Goal: Information Seeking & Learning: Learn about a topic

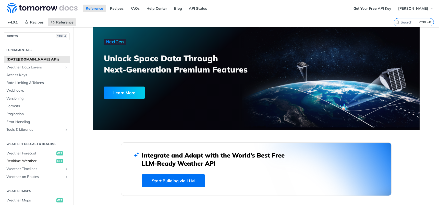
click at [20, 161] on span "Realtime Weather" at bounding box center [30, 161] width 49 height 5
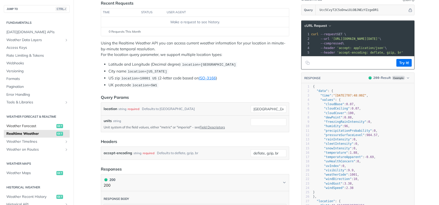
click at [9, 124] on span "Weather Forecast" at bounding box center [30, 126] width 49 height 5
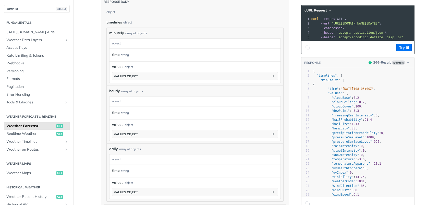
scroll to position [322, 0]
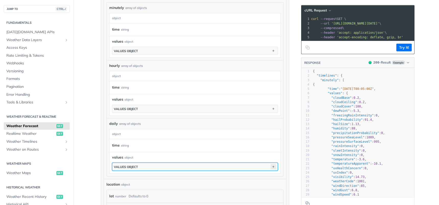
click at [271, 165] on icon "button" at bounding box center [274, 167] width 6 height 6
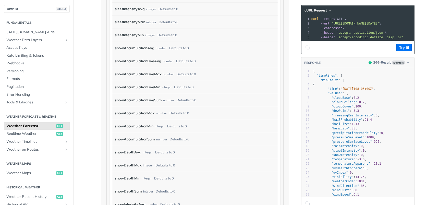
scroll to position [1343, 0]
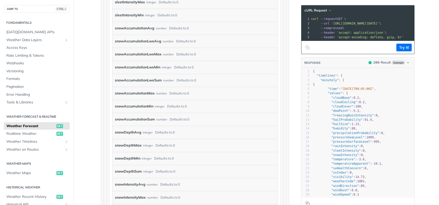
click at [127, 129] on label "snowDepthAvg" at bounding box center [128, 132] width 27 height 7
click at [128, 130] on label "snowDepthAvg" at bounding box center [128, 132] width 27 height 7
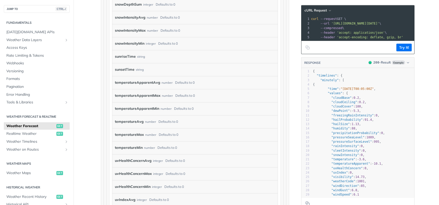
scroll to position [1522, 0]
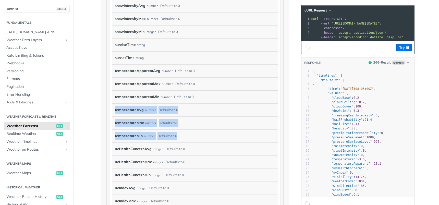
drag, startPoint x: 173, startPoint y: 135, endPoint x: 111, endPoint y: 112, distance: 66.4
click at [201, 136] on div "temperatureMin number Defaults to 0" at bounding box center [193, 136] width 156 height 8
click at [199, 138] on div "temperatureMin number Defaults to 0" at bounding box center [193, 136] width 156 height 8
drag, startPoint x: 185, startPoint y: 140, endPoint x: 110, endPoint y: 108, distance: 81.4
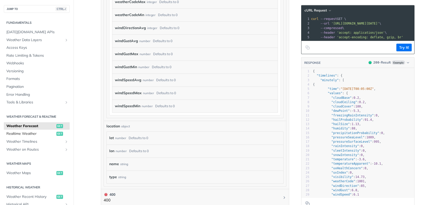
scroll to position [1777, 0]
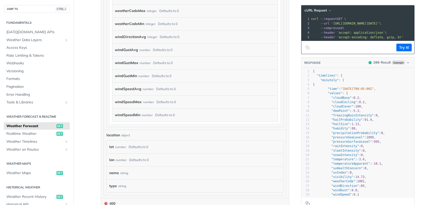
click at [339, 161] on span ""temperature"" at bounding box center [343, 159] width 24 height 4
type textarea ""temperature": -3.6,"
click at [339, 161] on span ""temperature"" at bounding box center [343, 159] width 24 height 4
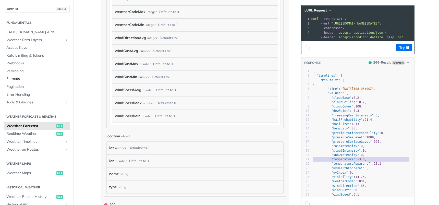
scroll to position [1773, 0]
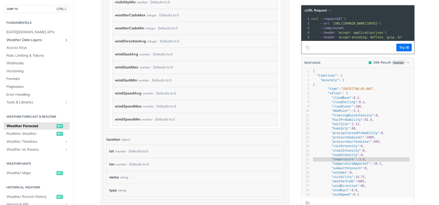
click at [30, 37] on link "Weather Data Layers" at bounding box center [37, 40] width 66 height 8
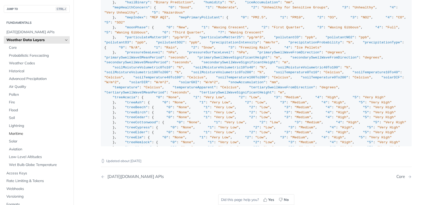
scroll to position [534, 0]
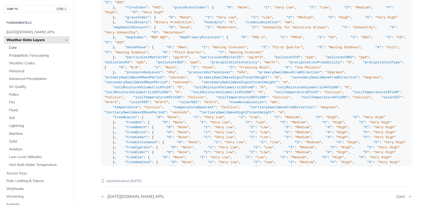
click at [11, 47] on span "Core" at bounding box center [38, 47] width 59 height 5
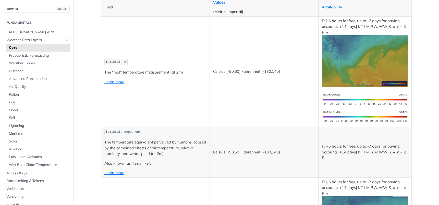
scroll to position [77, 0]
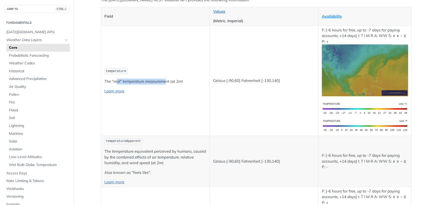
drag, startPoint x: 114, startPoint y: 81, endPoint x: 167, endPoint y: 81, distance: 52.3
click at [165, 80] on p "The "real" temperature measurement (at 2m)" at bounding box center [155, 82] width 102 height 6
click at [174, 81] on p "The "real" temperature measurement (at 2m)" at bounding box center [155, 82] width 102 height 6
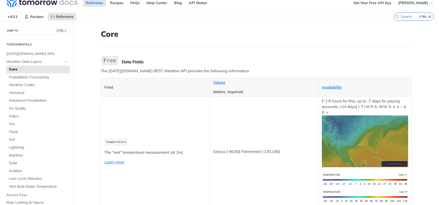
scroll to position [0, 0]
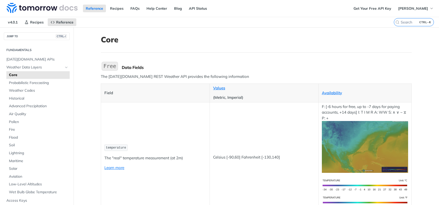
click at [106, 65] on img "Expand image" at bounding box center [110, 66] width 18 height 11
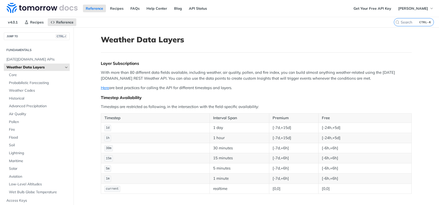
click at [110, 188] on span "current" at bounding box center [112, 189] width 13 height 4
copy span "current"
click at [103, 89] on link "Here" at bounding box center [105, 87] width 8 height 5
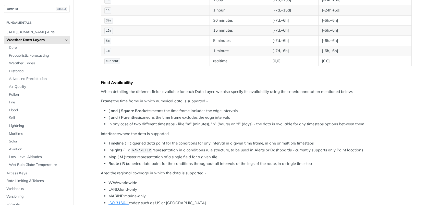
scroll to position [102, 0]
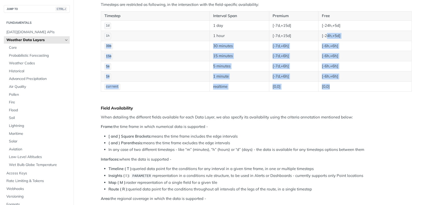
drag, startPoint x: 336, startPoint y: 88, endPoint x: 324, endPoint y: 38, distance: 51.0
click at [324, 38] on tbody "1d 1 day [-7d,+15d] [-24h,+5d] 1h 1 hour [-7d,+15d] [-24h,+5d] 30m 30 minutes […" at bounding box center [256, 55] width 311 height 71
click at [324, 38] on td "[-24h,+5d]" at bounding box center [364, 36] width 93 height 10
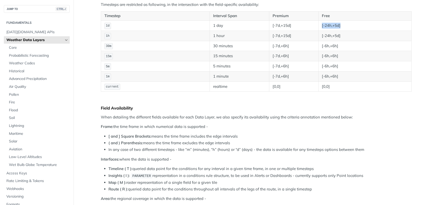
drag, startPoint x: 320, startPoint y: 25, endPoint x: 343, endPoint y: 25, distance: 23.2
click at [343, 25] on td "[-24h,+5d]" at bounding box center [364, 25] width 93 height 10
drag, startPoint x: 343, startPoint y: 38, endPoint x: 317, endPoint y: 38, distance: 25.5
click at [318, 38] on td "[-24h,+5d]" at bounding box center [364, 36] width 93 height 10
click at [332, 51] on td "[-6h,+6h]" at bounding box center [364, 56] width 93 height 10
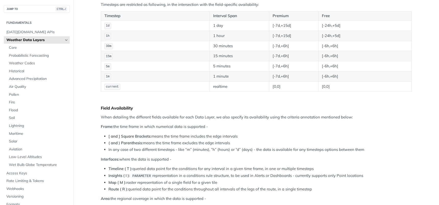
click at [352, 59] on td "[-6h,+6h]" at bounding box center [364, 56] width 93 height 10
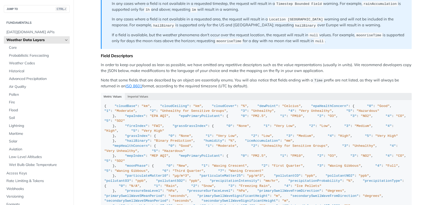
scroll to position [434, 0]
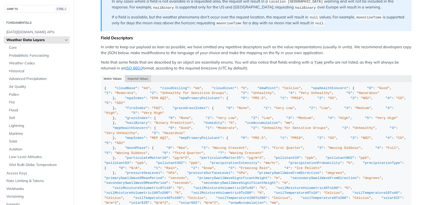
click at [126, 75] on button "Imperial Values" at bounding box center [138, 78] width 27 height 7
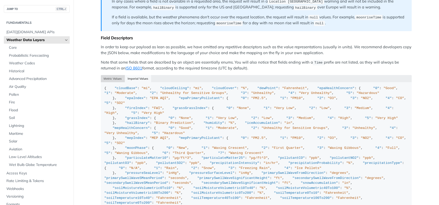
click at [112, 79] on button "Metric Values" at bounding box center [113, 78] width 24 height 7
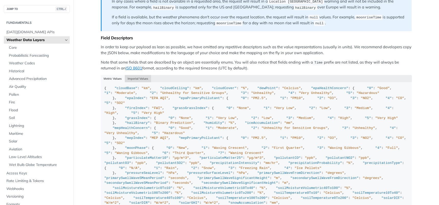
click at [134, 78] on button "Imperial Values" at bounding box center [138, 78] width 27 height 7
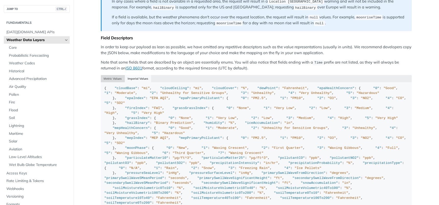
click at [110, 79] on button "Metric Values" at bounding box center [113, 78] width 24 height 7
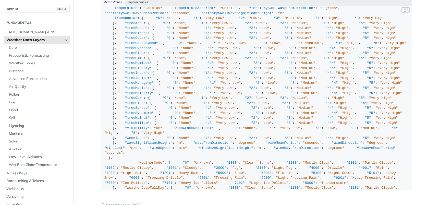
scroll to position [128, 0]
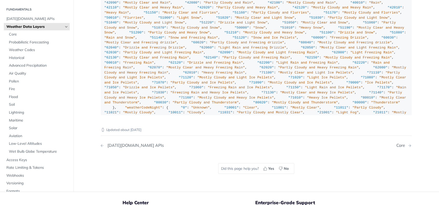
scroll to position [560, 0]
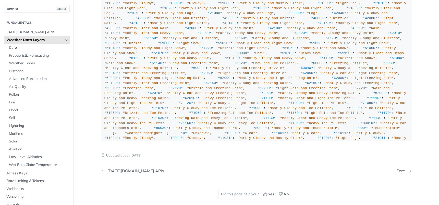
click at [17, 48] on span "Core" at bounding box center [38, 47] width 59 height 5
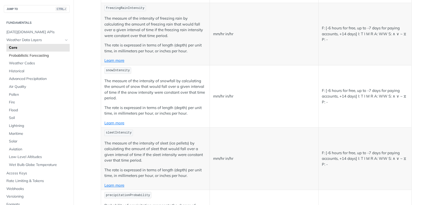
click at [31, 55] on span "Probabilistic Forecasting" at bounding box center [38, 55] width 59 height 5
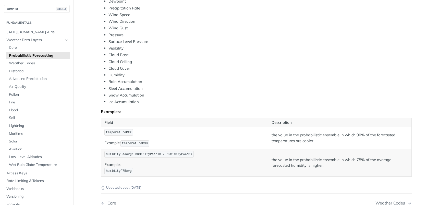
scroll to position [216, 0]
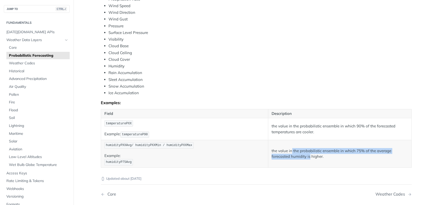
drag, startPoint x: 308, startPoint y: 156, endPoint x: 289, endPoint y: 151, distance: 19.8
click at [289, 151] on p "the value in the probabilistic ensemble in which 75% of the average forecasted …" at bounding box center [340, 153] width 137 height 11
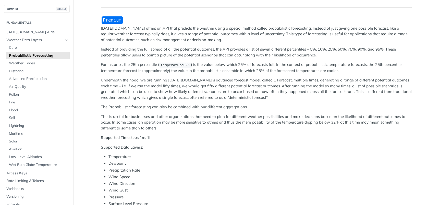
scroll to position [12, 0]
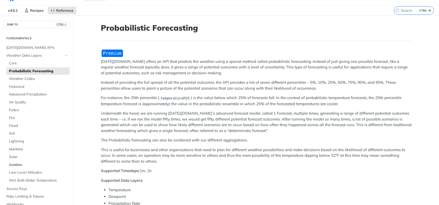
click at [16, 164] on span "Aviation" at bounding box center [38, 164] width 59 height 5
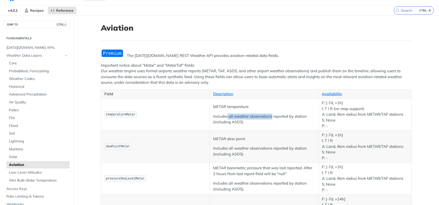
drag, startPoint x: 271, startPoint y: 116, endPoint x: 226, endPoint y: 117, distance: 44.9
click at [226, 117] on p "Includes all weather observations reported by station (including ASOS)" at bounding box center [264, 119] width 102 height 11
click at [216, 118] on p "Includes all weather observations reported by station (including ASOS)" at bounding box center [264, 119] width 102 height 11
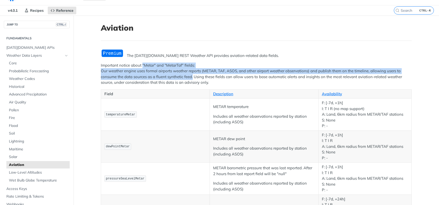
drag, startPoint x: 141, startPoint y: 65, endPoint x: 192, endPoint y: 75, distance: 51.7
click at [192, 75] on p "Important notice about "Metar" and "MetarTaf" fields: Our weather engine uses f…" at bounding box center [256, 74] width 311 height 23
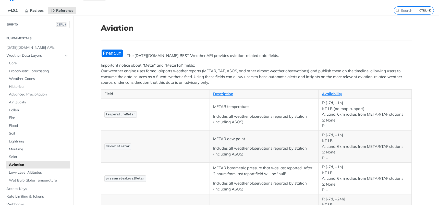
click at [193, 77] on p "Important notice about "Metar" and "MetarTaf" fields: Our weather engine uses f…" at bounding box center [256, 74] width 311 height 23
click at [42, 173] on span "Low-Level Altitudes" at bounding box center [38, 172] width 59 height 5
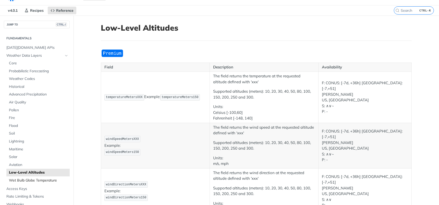
click at [23, 181] on span "Wet Bulb Globe Temperature" at bounding box center [38, 180] width 59 height 5
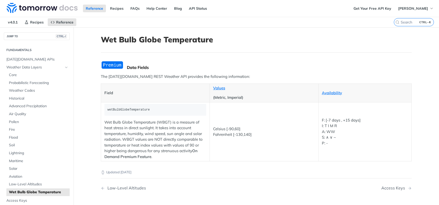
click at [31, 55] on section "Fundamentals Tomorrow.io APIs Weather Data Layers Core Probabilistic Forecastin…" at bounding box center [37, 152] width 66 height 214
click at [30, 58] on span "Tomorrow.io APIs" at bounding box center [37, 59] width 62 height 5
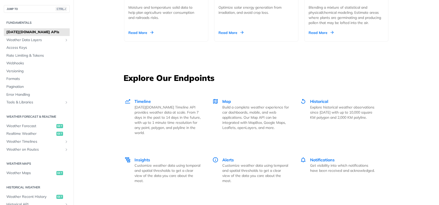
scroll to position [664, 0]
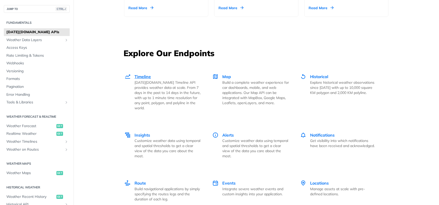
click at [140, 77] on span "Timeline" at bounding box center [143, 76] width 16 height 5
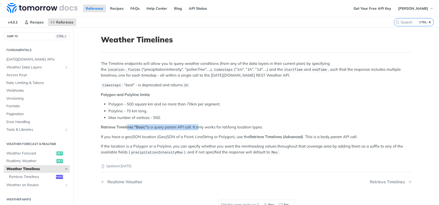
drag, startPoint x: 126, startPoint y: 126, endPoint x: 196, endPoint y: 126, distance: 69.2
click at [196, 126] on p "Retrieve Timelines "Basic" is a query param API call. It only works for lat/lon…" at bounding box center [256, 127] width 311 height 6
click at [214, 127] on p "Retrieve Timelines "Basic" is a query param API call. It only works for lat/lon…" at bounding box center [256, 127] width 311 height 6
drag, startPoint x: 130, startPoint y: 136, endPoint x: 248, endPoint y: 138, distance: 117.7
click at [248, 138] on p "If you have a geoJSON location (GeoJSON of a Point, LineString or Polygon), use…" at bounding box center [256, 137] width 311 height 6
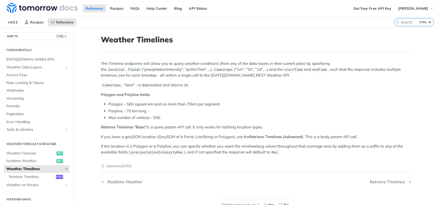
click at [247, 149] on p "If the location is a Polygon or a Polyline, you can specify whether you want th…" at bounding box center [256, 149] width 311 height 12
click at [182, 141] on div "The Timeline endpoints will allow you to query weather conditions (from any of …" at bounding box center [256, 108] width 311 height 94
click at [14, 153] on span "Weather Forecast" at bounding box center [30, 153] width 49 height 5
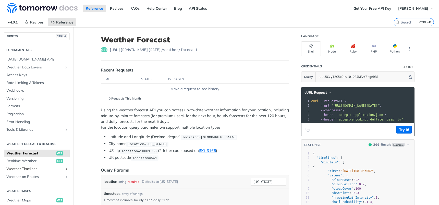
click at [26, 170] on span "Weather Timelines" at bounding box center [34, 168] width 57 height 5
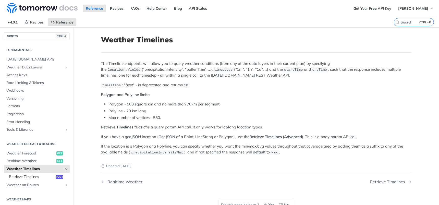
click at [30, 177] on span "Retrieve Timelines" at bounding box center [32, 176] width 46 height 5
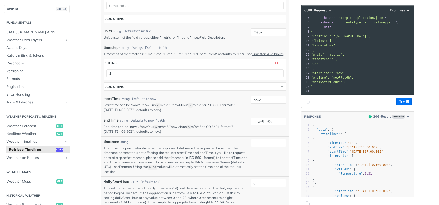
scroll to position [153, 0]
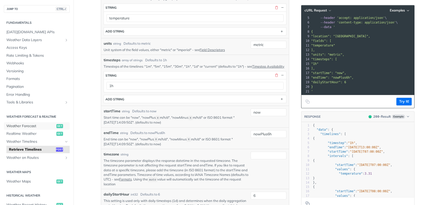
drag, startPoint x: 34, startPoint y: 127, endPoint x: 94, endPoint y: 138, distance: 61.4
click at [34, 127] on span "Weather Forecast" at bounding box center [30, 126] width 49 height 5
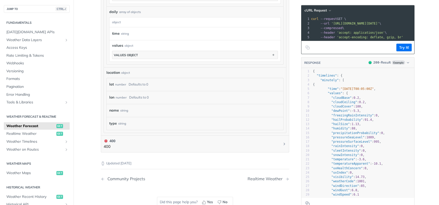
scroll to position [408, 0]
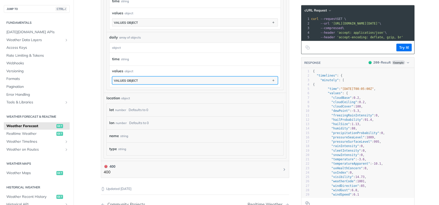
click at [141, 81] on button "values object" at bounding box center [194, 81] width 165 height 8
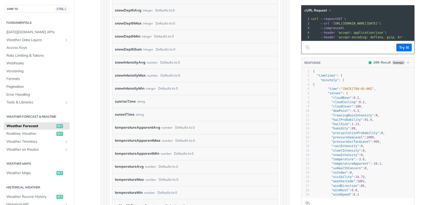
scroll to position [1480, 0]
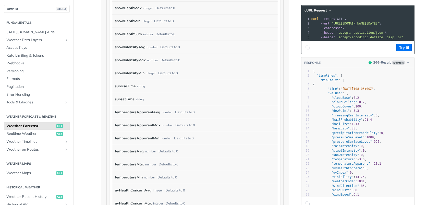
click at [127, 164] on label "temperatureMax" at bounding box center [129, 164] width 29 height 7
click at [127, 178] on label "temperatureMin" at bounding box center [129, 177] width 28 height 7
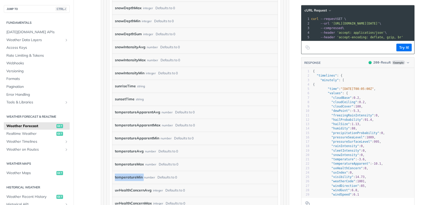
click at [127, 178] on label "temperatureMin" at bounding box center [129, 177] width 28 height 7
click at [164, 176] on div "Defaults to 0" at bounding box center [167, 177] width 20 height 7
click at [335, 161] on span ""temperature"" at bounding box center [343, 159] width 24 height 4
type textarea "temperature"
click at [335, 162] on pre ""temperature" : - 3.6 ," at bounding box center [363, 159] width 102 height 4
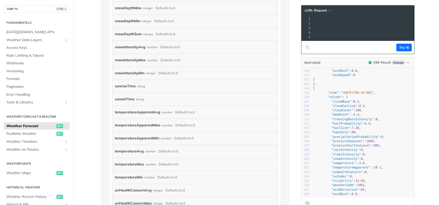
scroll to position [0, 85]
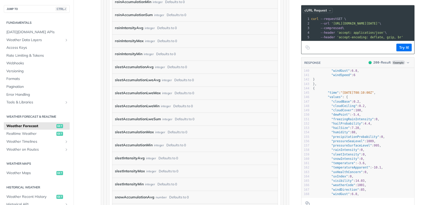
click at [325, 10] on button "cURL Request" at bounding box center [318, 10] width 30 height 5
click at [396, 65] on span "Example" at bounding box center [398, 62] width 13 height 4
click at [398, 65] on span "Example" at bounding box center [398, 62] width 13 height 4
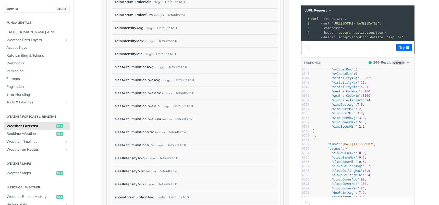
click at [371, 150] on pre ""values" : {" at bounding box center [363, 149] width 102 height 4
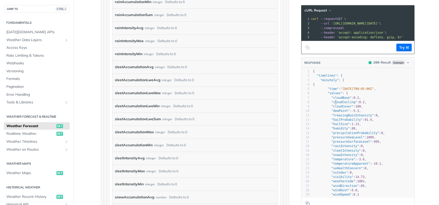
click at [333, 104] on span ""cloudCeiling"" at bounding box center [344, 102] width 26 height 4
type textarea "{ "timelines": { "minutely": [ { "time": "2025-02-09T08:05:00Z", "values": { "c…"
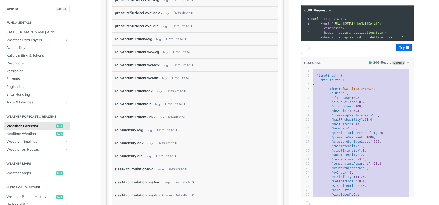
click at [325, 82] on span ""minutely"" at bounding box center [329, 80] width 18 height 4
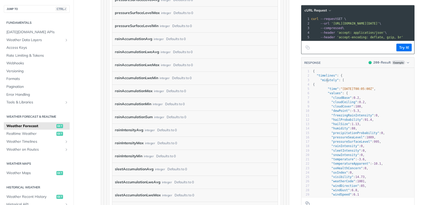
click at [315, 86] on span "{" at bounding box center [314, 85] width 2 height 4
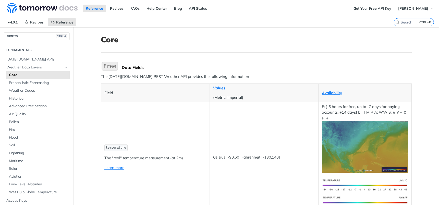
scroll to position [26, 0]
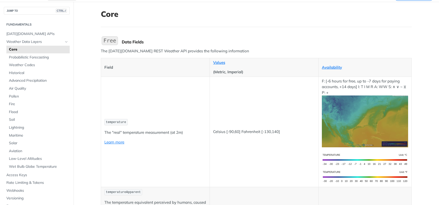
click at [111, 123] on span "temperature" at bounding box center [116, 122] width 20 height 4
click at [109, 143] on link "Learn more" at bounding box center [114, 142] width 20 height 5
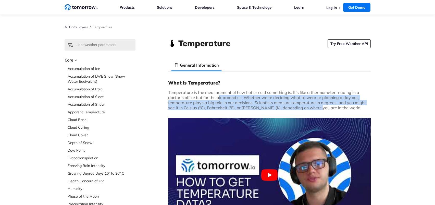
click at [217, 95] on p "Temperature is the measurement of how hot or cold something is. It’s like a the…" at bounding box center [269, 100] width 203 height 20
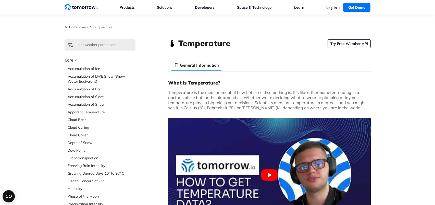
click at [215, 95] on p "Temperature is the measurement of how hot or cold something is. It’s like a the…" at bounding box center [269, 100] width 203 height 20
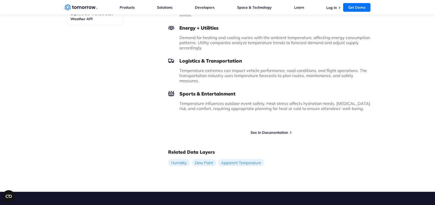
scroll to position [357, 0]
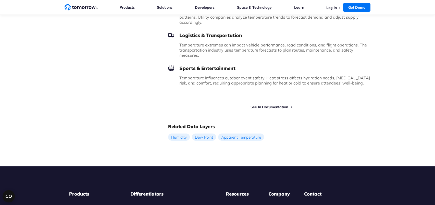
drag, startPoint x: 262, startPoint y: 102, endPoint x: 278, endPoint y: 104, distance: 16.8
click at [262, 105] on link "See In Documentation" at bounding box center [270, 107] width 38 height 5
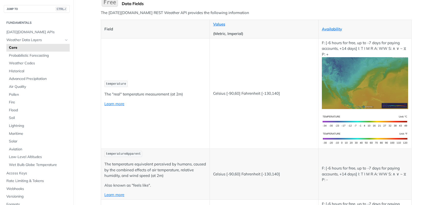
scroll to position [77, 0]
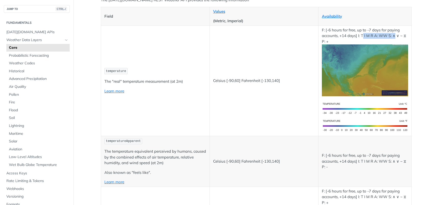
drag, startPoint x: 362, startPoint y: 35, endPoint x: 392, endPoint y: 38, distance: 30.8
click at [392, 38] on p "F: [-6 hours for free, up to -7 days for paying accounts, +14 days] I: T I M R …" at bounding box center [365, 61] width 86 height 69
click at [343, 39] on p "F: [-6 hours for free, up to -7 days for paying accounts, +14 days] I: T I M R …" at bounding box center [365, 61] width 86 height 69
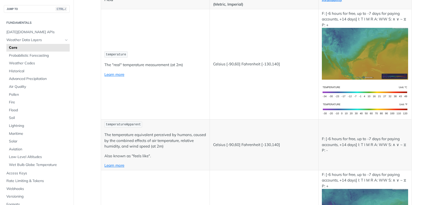
scroll to position [102, 0]
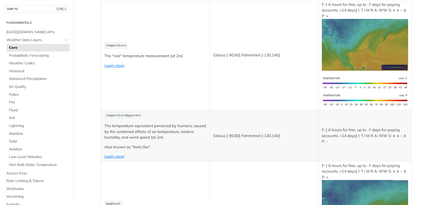
click at [340, 49] on img "Expand image" at bounding box center [365, 45] width 86 height 52
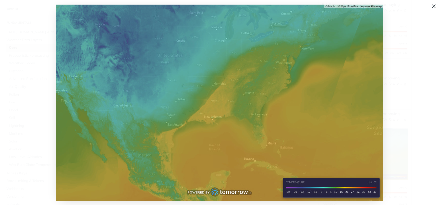
click at [226, 140] on img "Collapse image" at bounding box center [219, 103] width 327 height 196
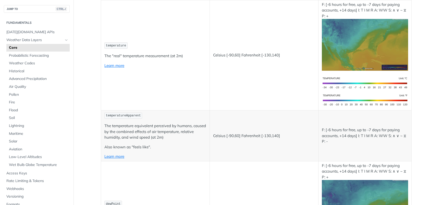
click at [336, 98] on img "Expand image" at bounding box center [365, 100] width 86 height 17
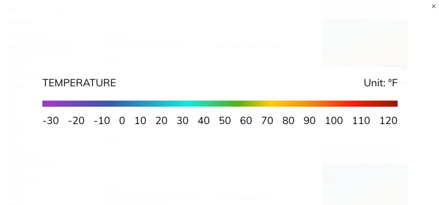
click at [235, 85] on img "Collapse image" at bounding box center [219, 102] width 362 height 71
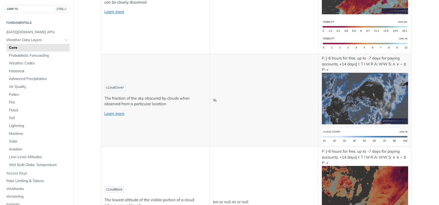
scroll to position [1914, 0]
